Goal: Task Accomplishment & Management: Manage account settings

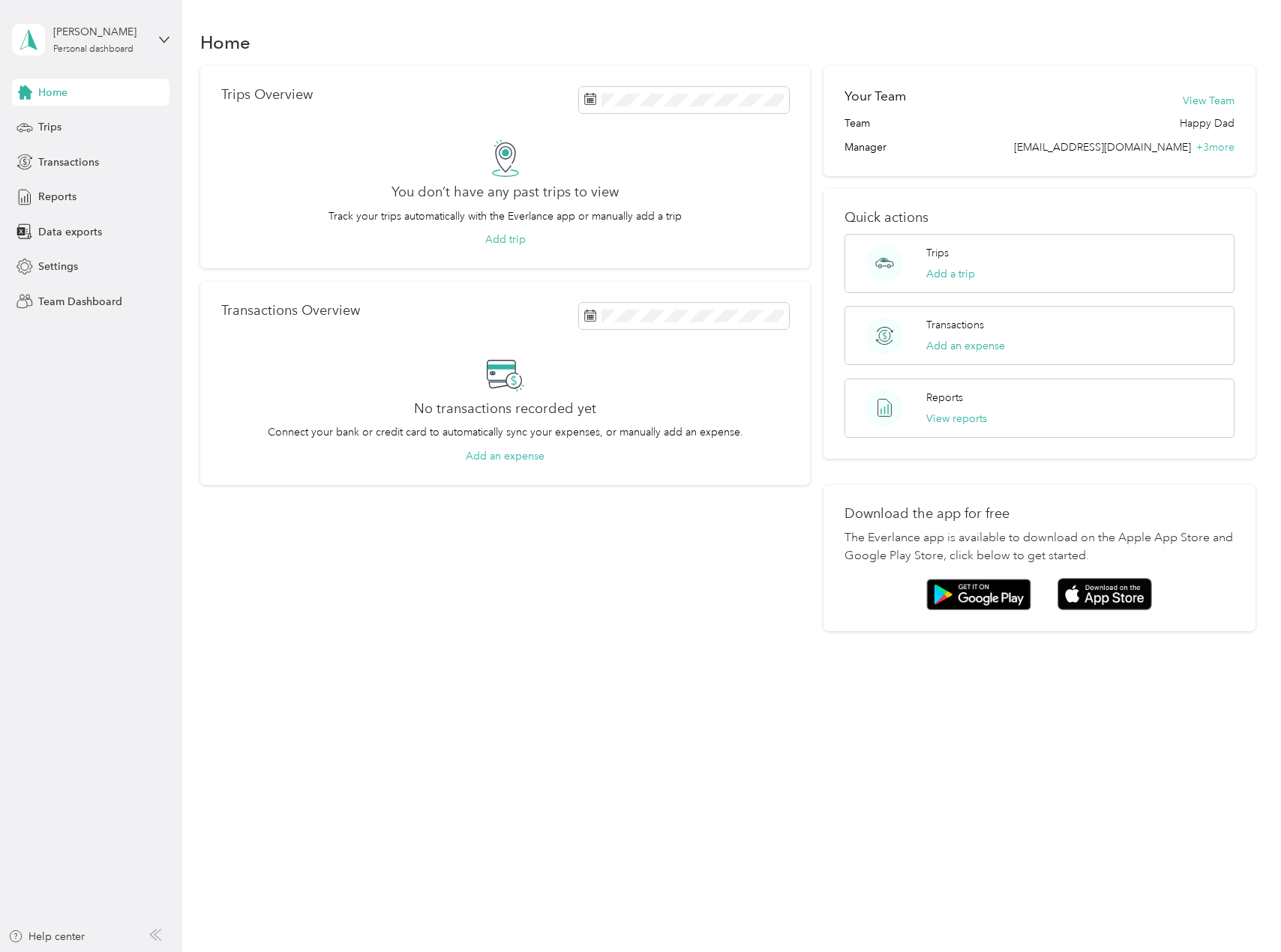
click at [150, 47] on div "[PERSON_NAME] Personal dashboard" at bounding box center [91, 40] width 157 height 53
click at [117, 114] on div "Team dashboard" at bounding box center [171, 124] width 295 height 26
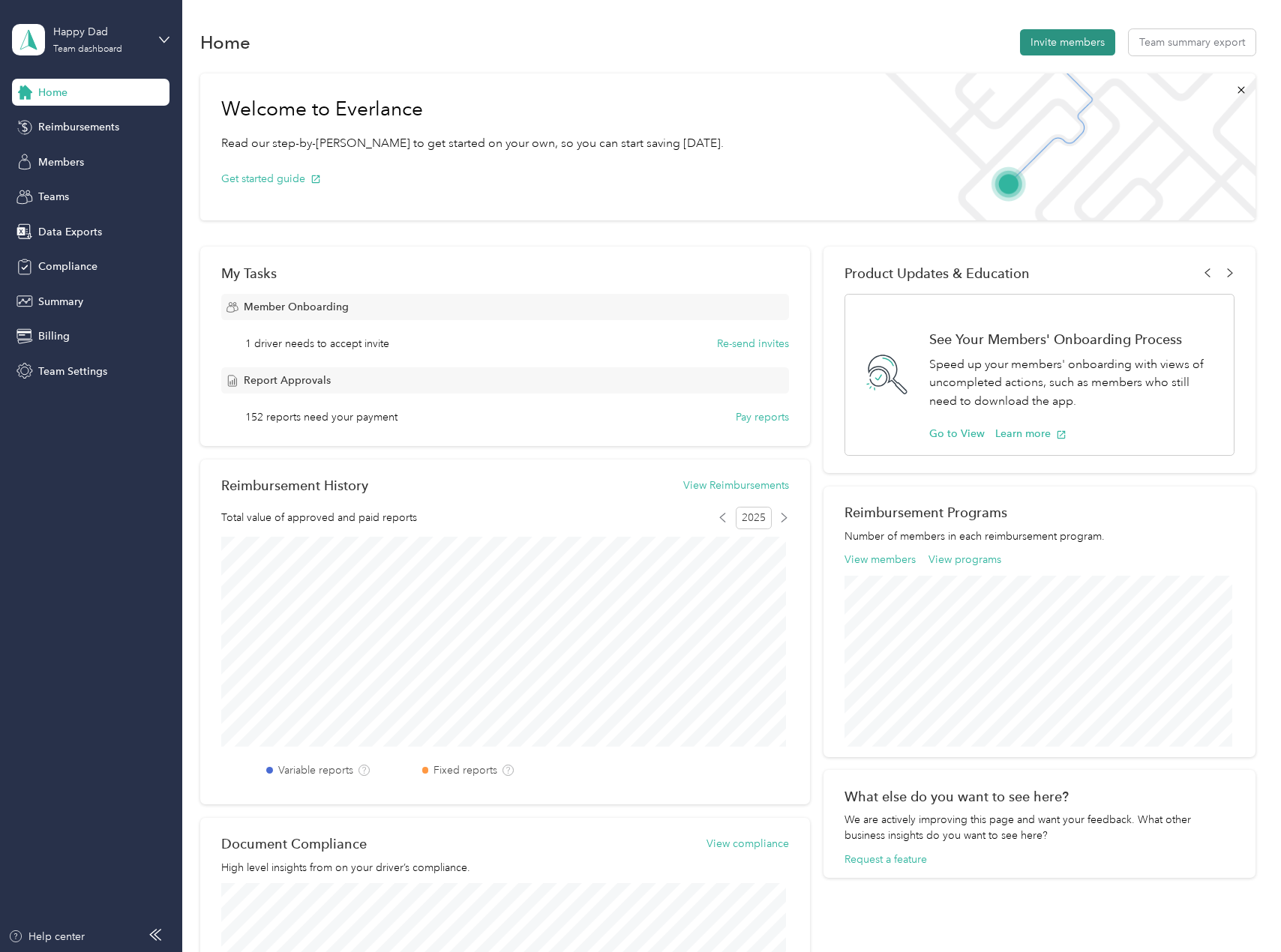
click at [1046, 47] on button "Invite members" at bounding box center [1068, 43] width 96 height 26
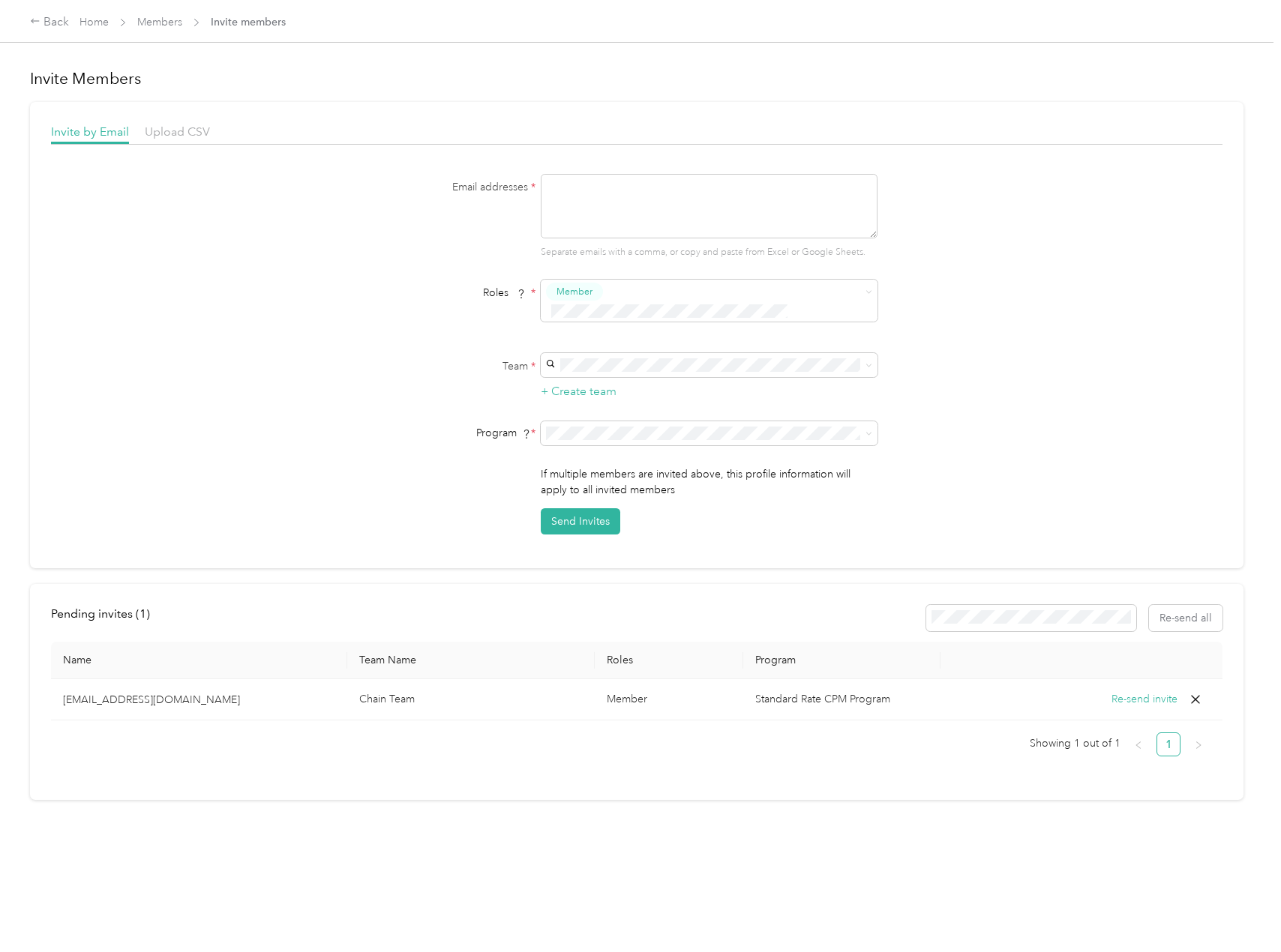
click at [638, 202] on textarea at bounding box center [708, 206] width 337 height 64
type textarea "C"
click at [634, 443] on li "Super Admin" at bounding box center [707, 436] width 337 height 30
click at [747, 422] on span at bounding box center [708, 433] width 337 height 24
click at [653, 580] on body "Back Home Members Invite members Invite Members Invite by Email Upload CSV Emai…" at bounding box center [637, 476] width 1274 height 952
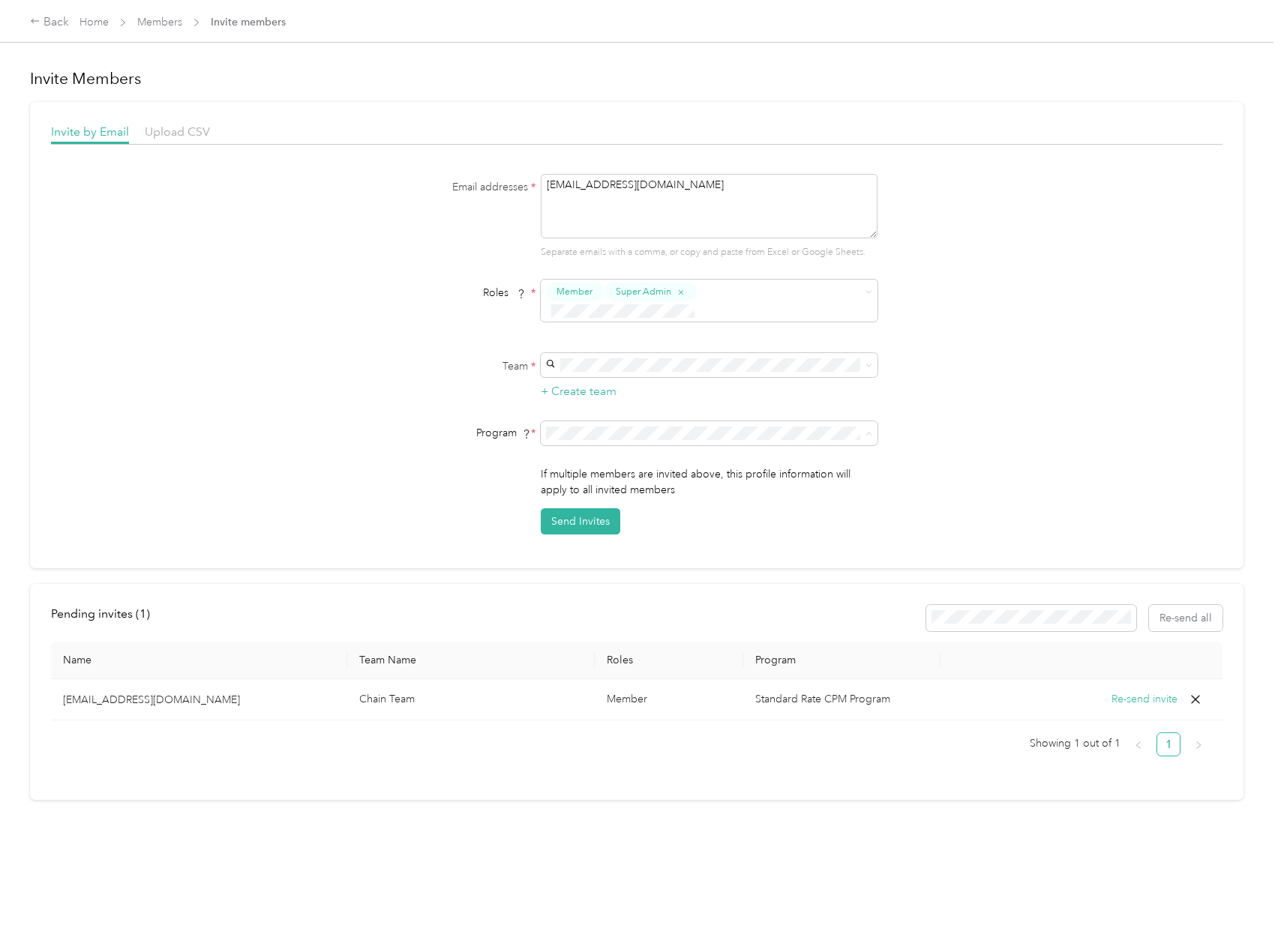
click at [691, 570] on div "No program" at bounding box center [706, 572] width 316 height 16
click at [614, 478] on p "[PERSON_NAME] +3 more" at bounding box center [706, 480] width 316 height 16
click at [665, 325] on li "Member" at bounding box center [707, 320] width 337 height 30
click at [596, 508] on button "Send Invites" at bounding box center [580, 521] width 79 height 26
click at [629, 431] on div "Super Admin" at bounding box center [706, 427] width 316 height 19
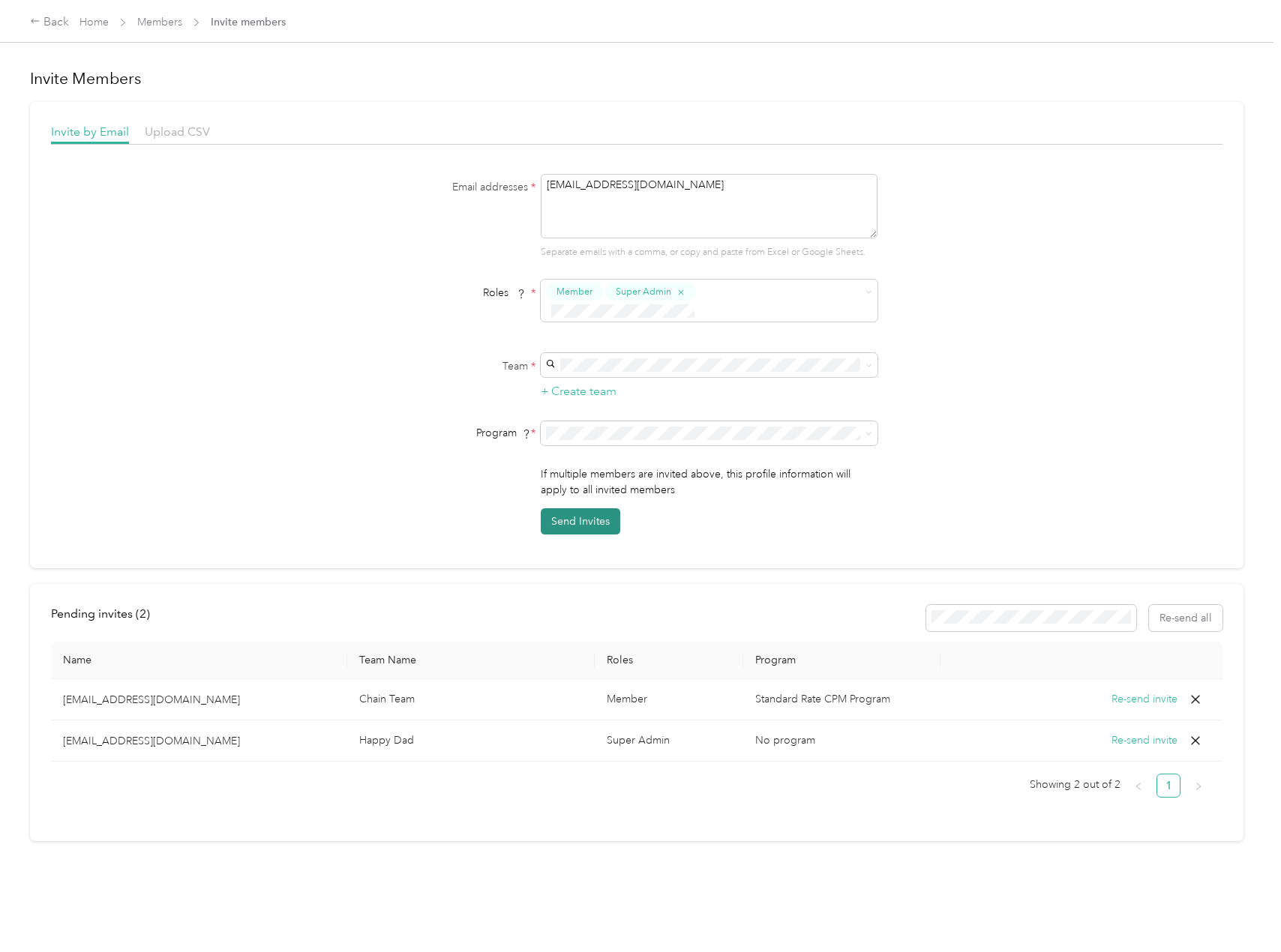
click at [579, 508] on button "Send Invites" at bounding box center [580, 521] width 79 height 26
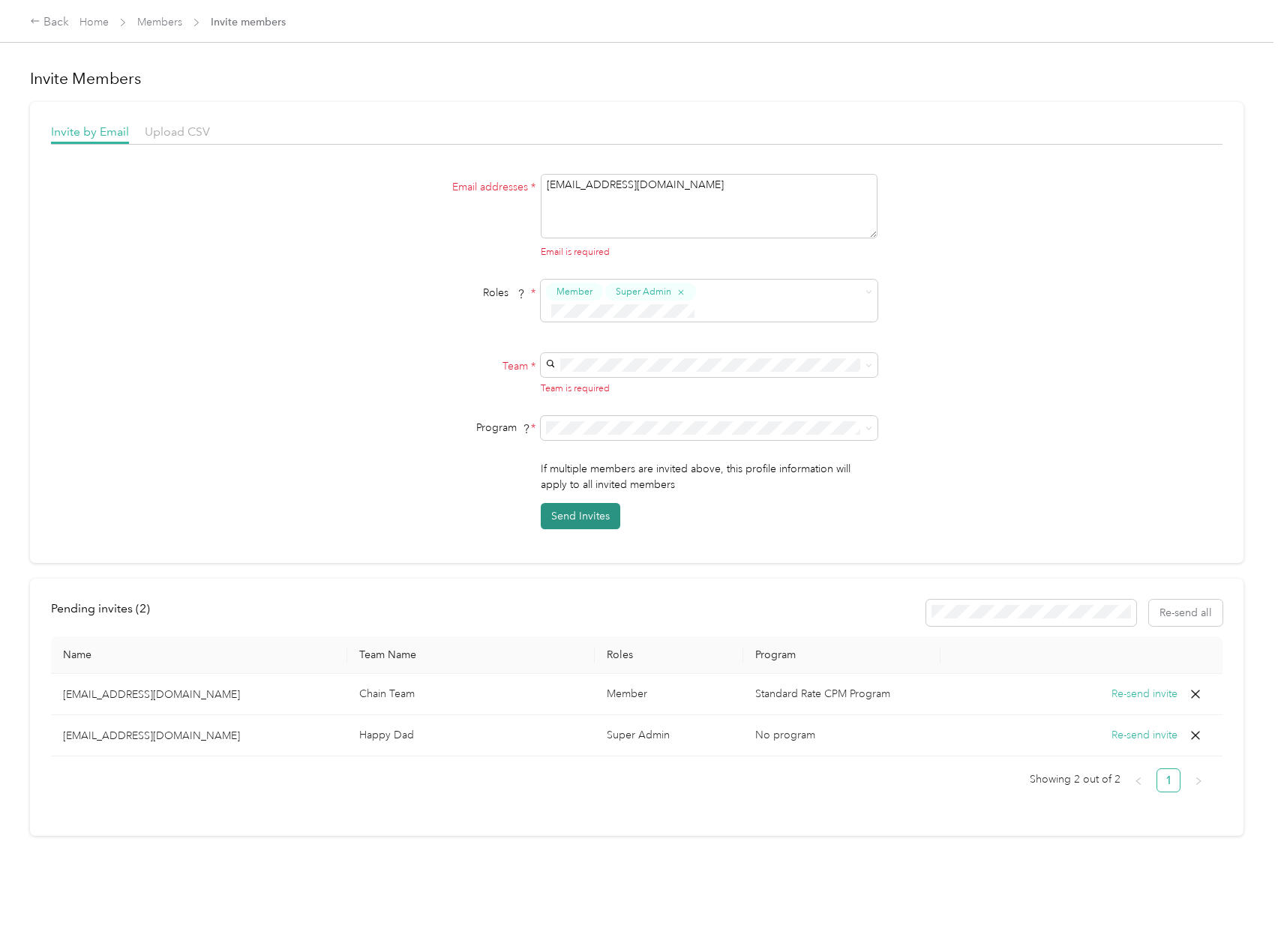
click at [582, 503] on button "Send Invites" at bounding box center [580, 516] width 79 height 26
click at [639, 458] on span "Happy Dad (Main organization)" at bounding box center [622, 461] width 147 height 12
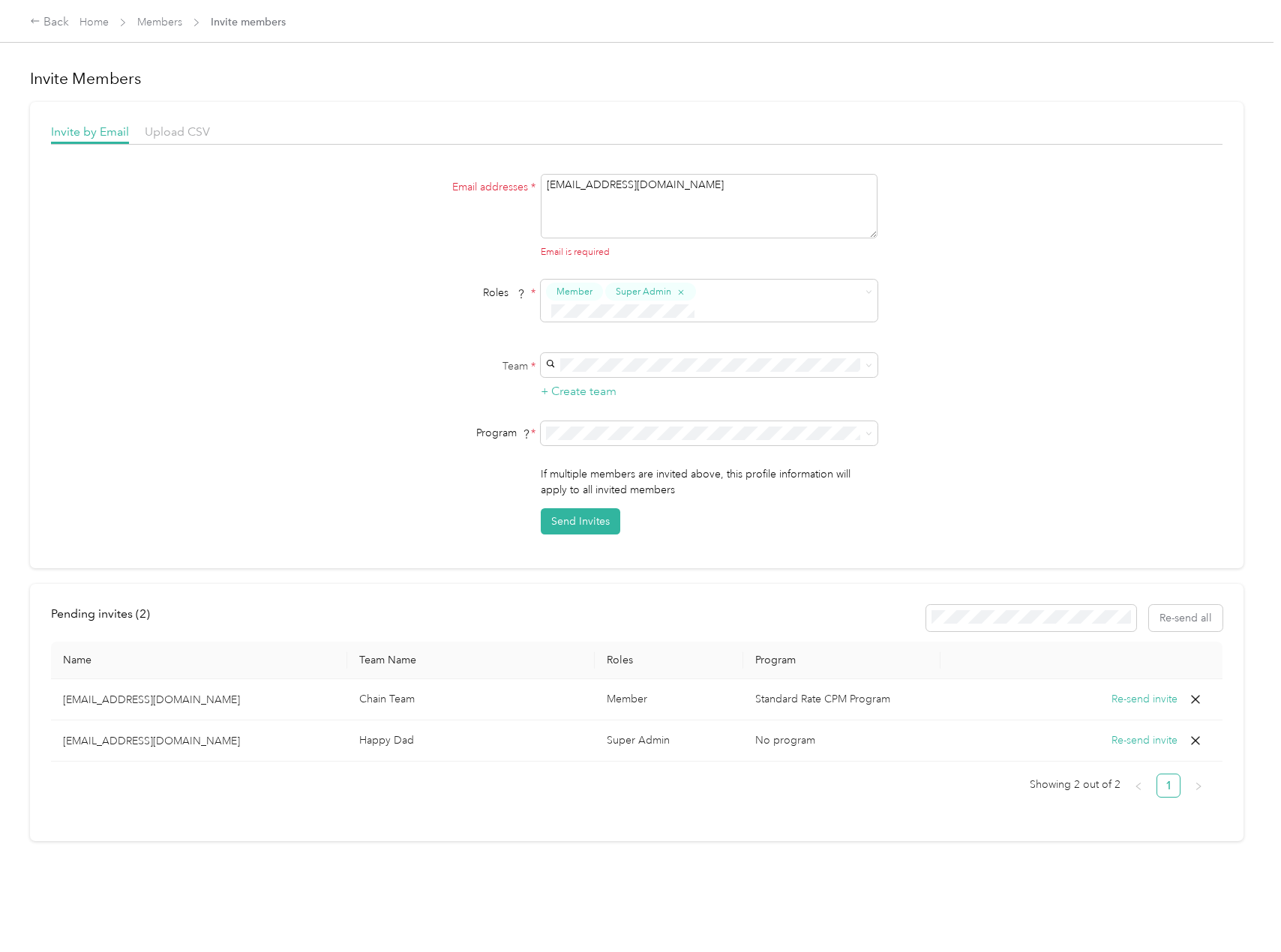
click at [682, 479] on p "[PERSON_NAME] +3 more" at bounding box center [698, 474] width 298 height 16
drag, startPoint x: 582, startPoint y: 502, endPoint x: 839, endPoint y: 425, distance: 268.3
click at [840, 467] on div "If multiple members are invited above, this profile information will apply to a…" at bounding box center [708, 500] width 337 height 68
click at [715, 563] on li "No program" at bounding box center [707, 572] width 337 height 26
click at [557, 508] on button "Send Invites" at bounding box center [580, 521] width 79 height 26
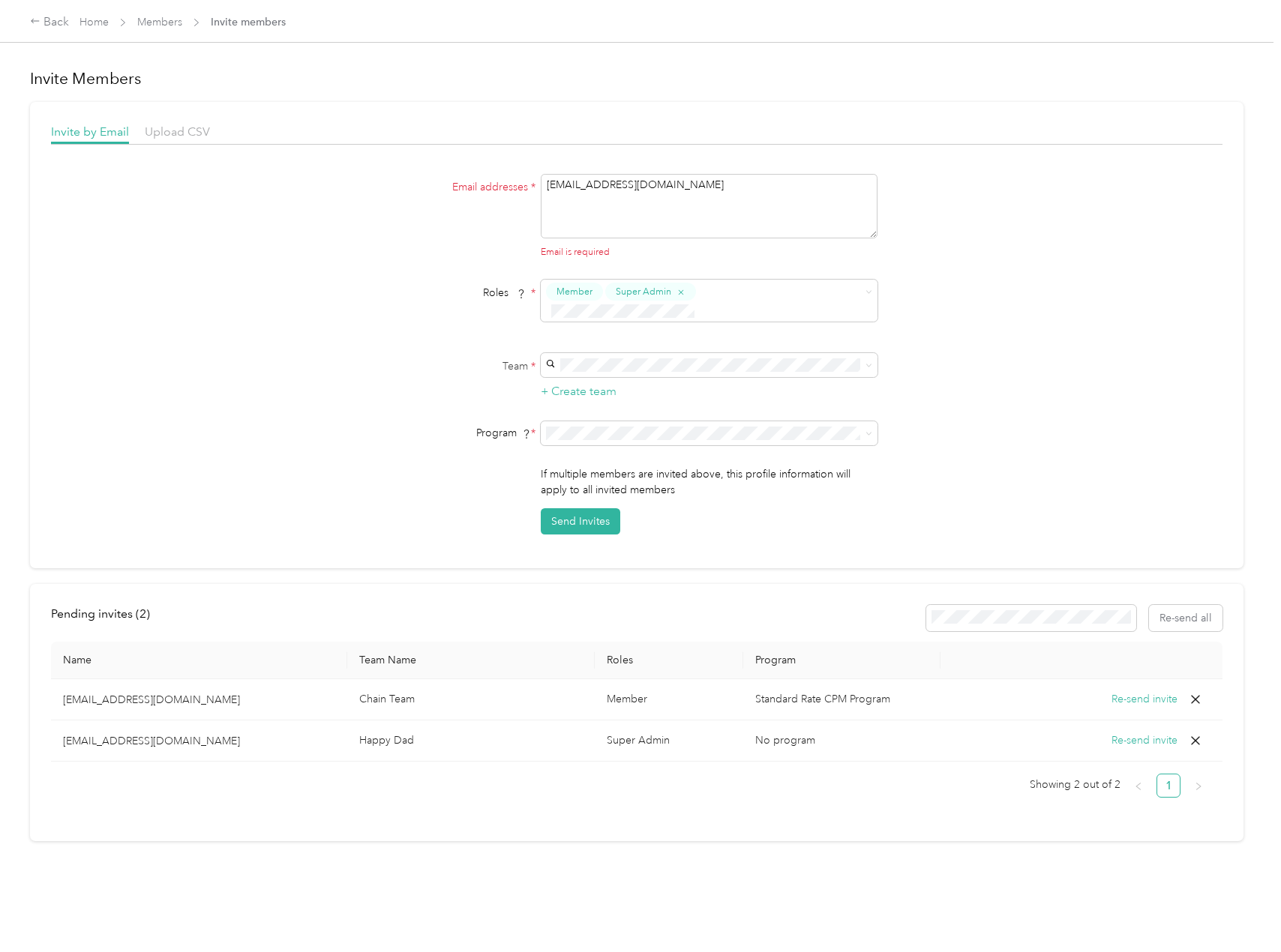
click at [1191, 733] on icon at bounding box center [1195, 740] width 15 height 15
click at [580, 508] on button "Send Invites" at bounding box center [580, 521] width 79 height 26
click at [585, 508] on button "Send Invites" at bounding box center [580, 521] width 79 height 26
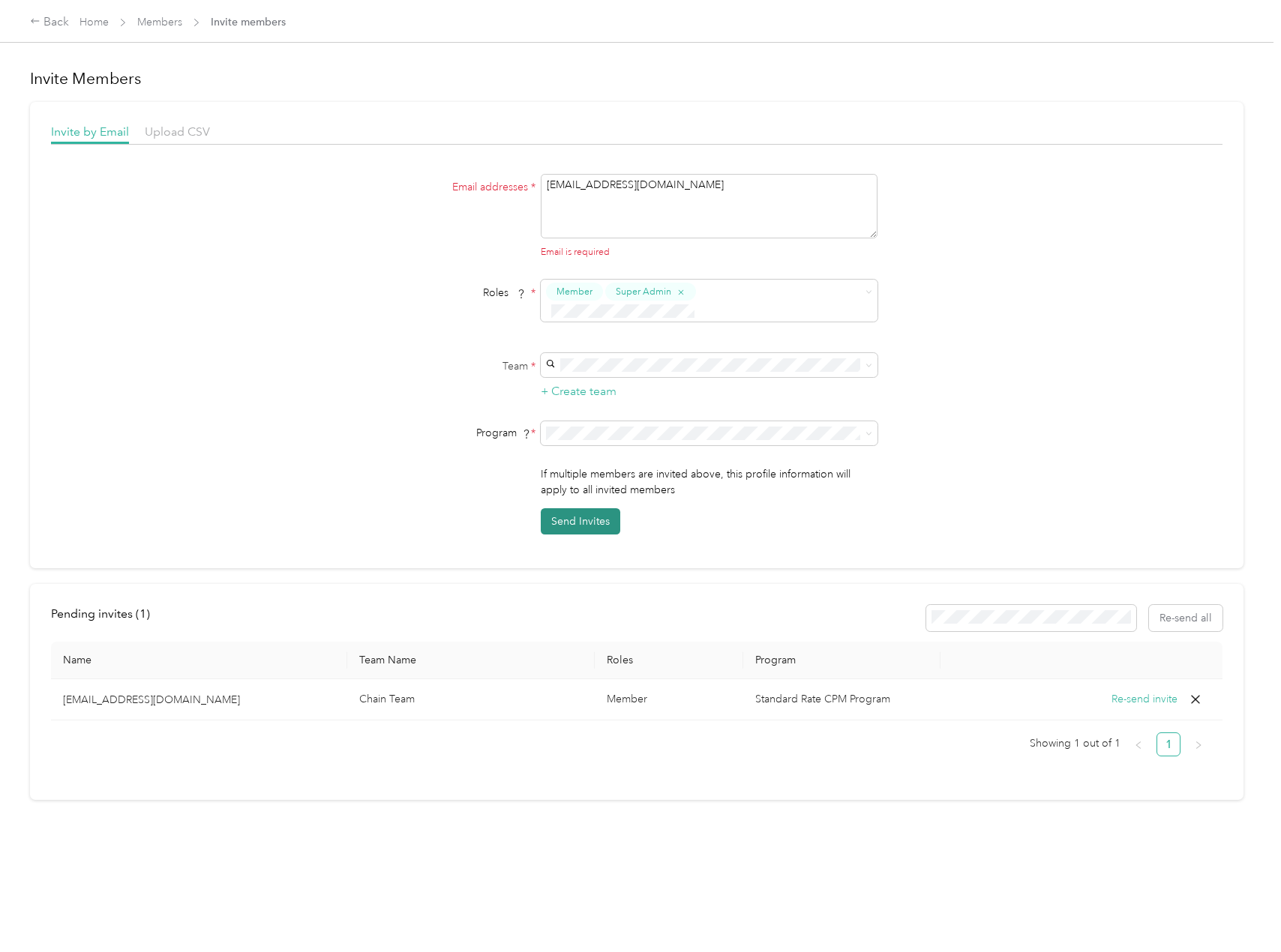
click at [585, 508] on button "Send Invites" at bounding box center [580, 521] width 79 height 26
drag, startPoint x: 726, startPoint y: 182, endPoint x: 531, endPoint y: 179, distance: 195.0
click at [531, 176] on div "Email addresses * [EMAIL_ADDRESS][DOMAIN_NAME] Email is required" at bounding box center [636, 217] width 577 height 86
type textarea "[EMAIL_ADDRESS][DOMAIN_NAME]"
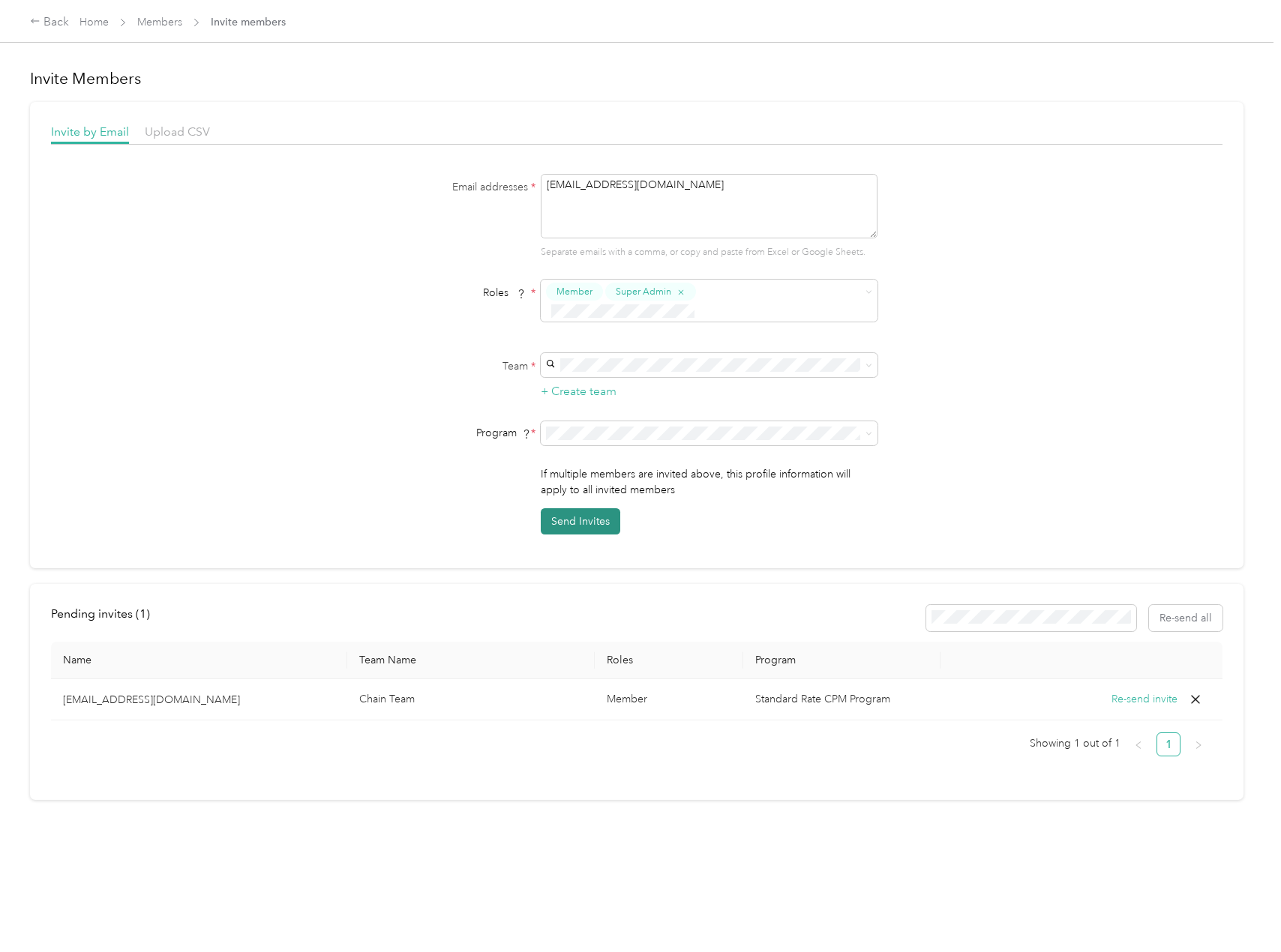
click at [589, 508] on button "Send Invites" at bounding box center [580, 521] width 79 height 26
click at [96, 19] on link "Home" at bounding box center [94, 21] width 30 height 12
